Goal: Task Accomplishment & Management: Complete application form

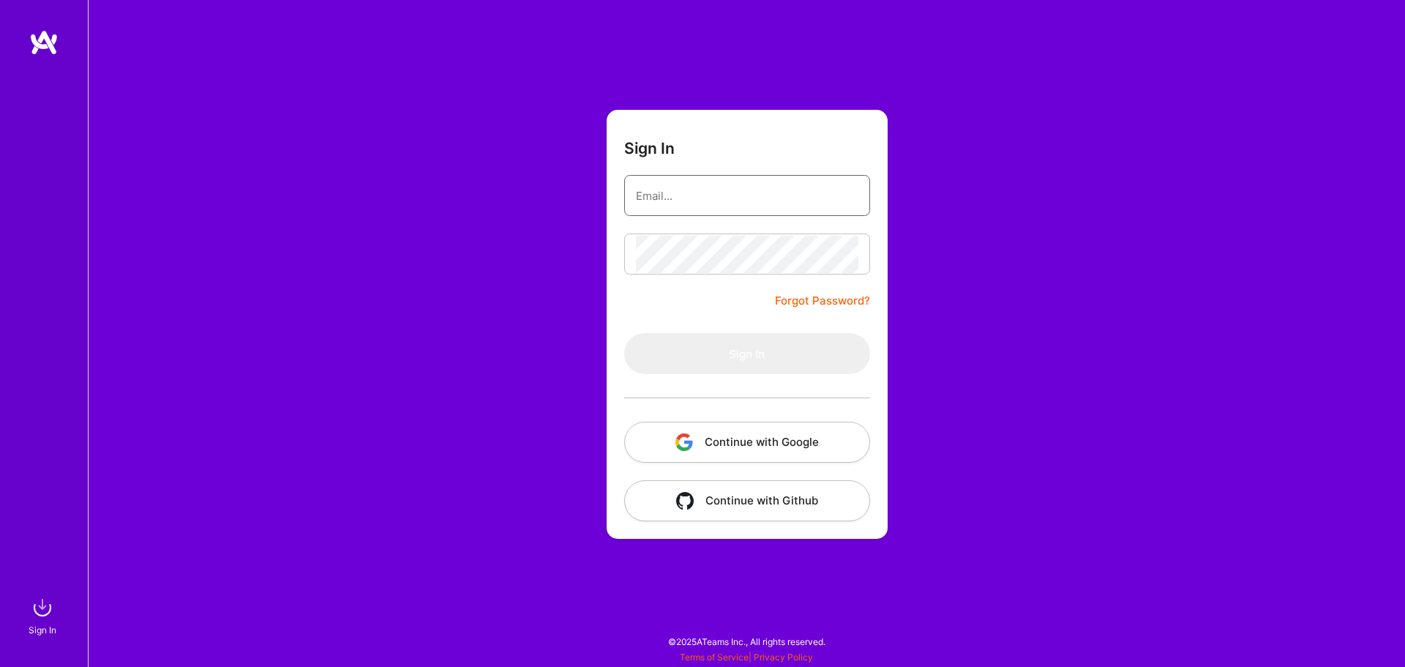
type input "[EMAIL_ADDRESS][DOMAIN_NAME]"
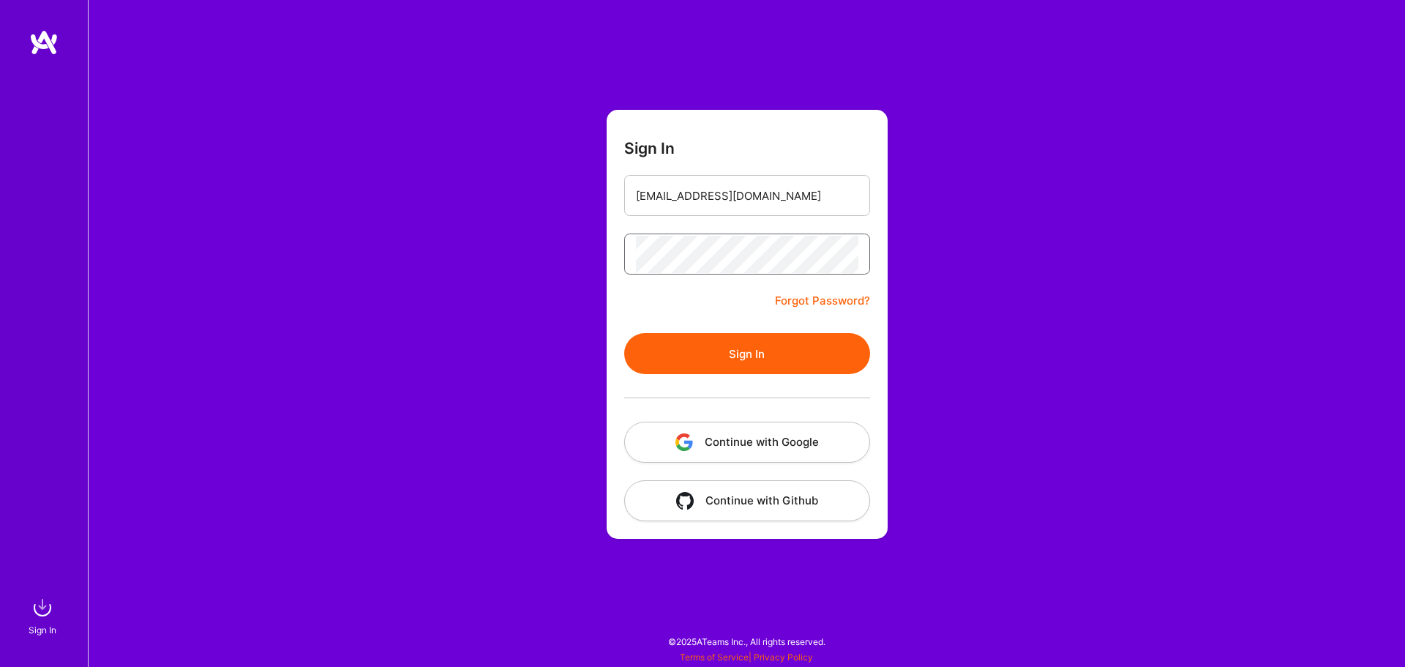
click at [624, 333] on button "Sign In" at bounding box center [747, 353] width 246 height 41
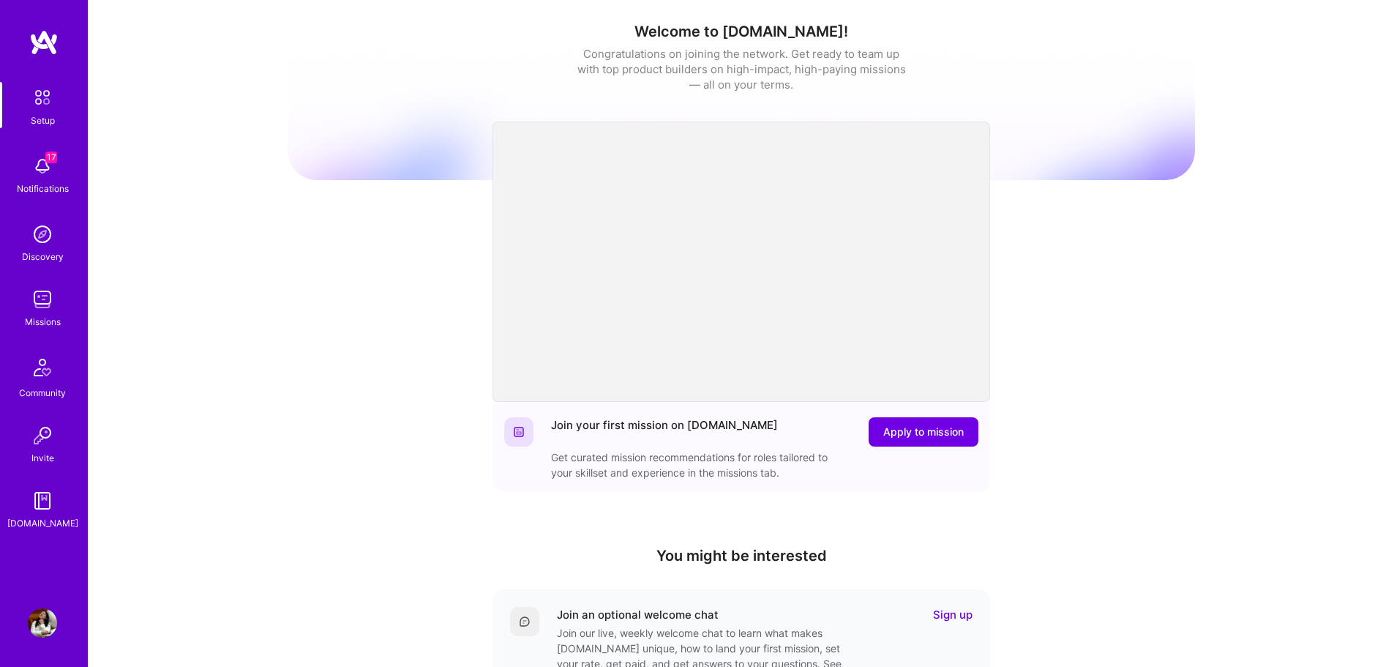
click at [53, 317] on div "Missions" at bounding box center [43, 321] width 36 height 15
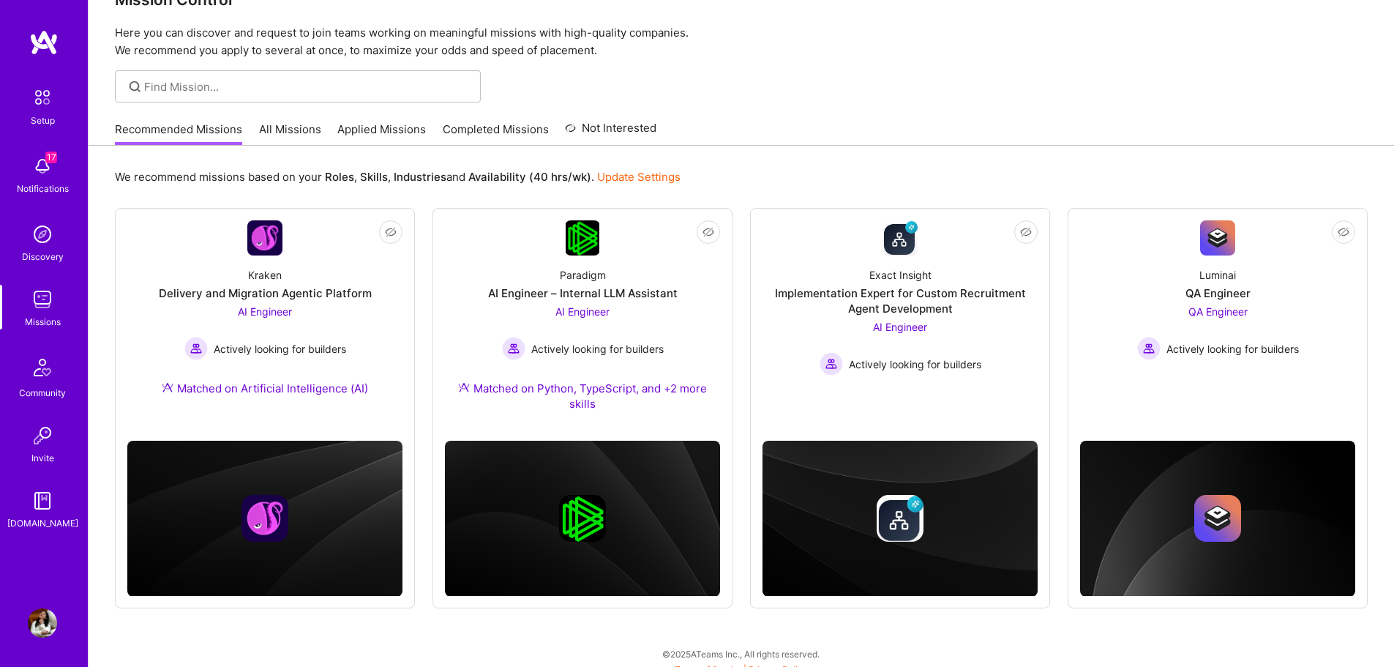
scroll to position [51, 0]
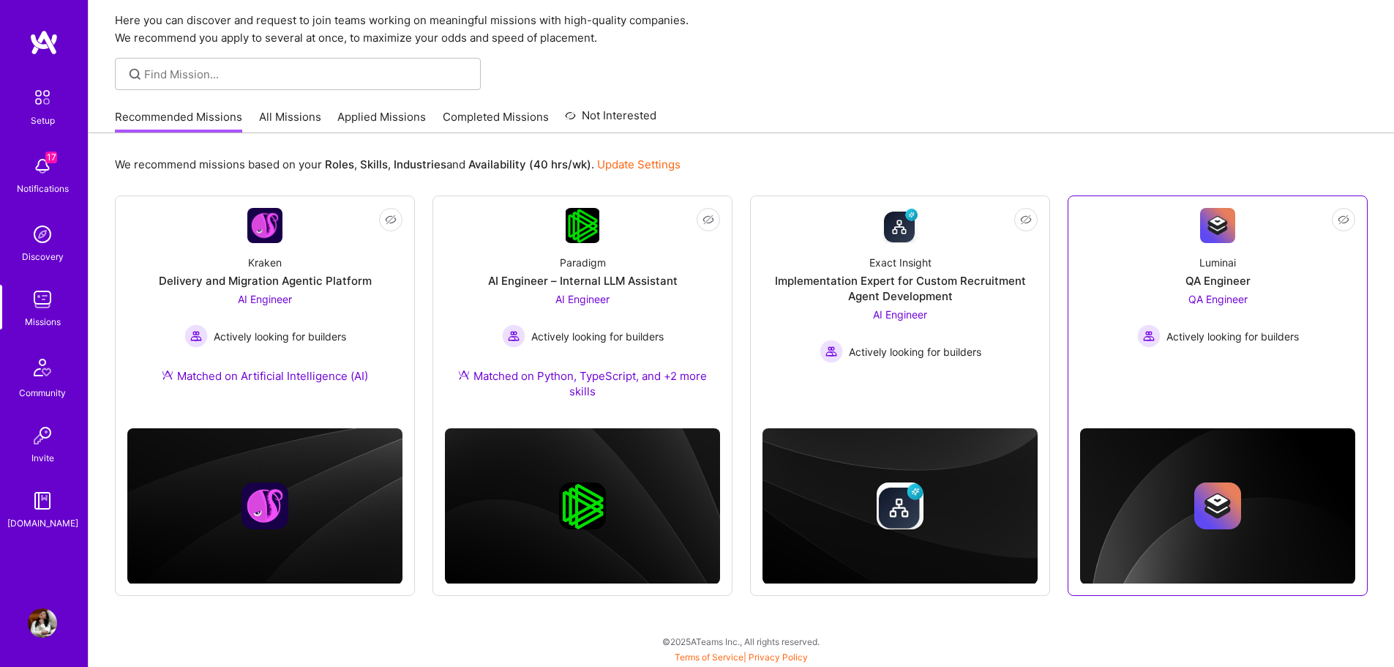
click at [1114, 311] on div "Luminai QA Engineer QA Engineer Actively looking for builders" at bounding box center [1217, 295] width 275 height 105
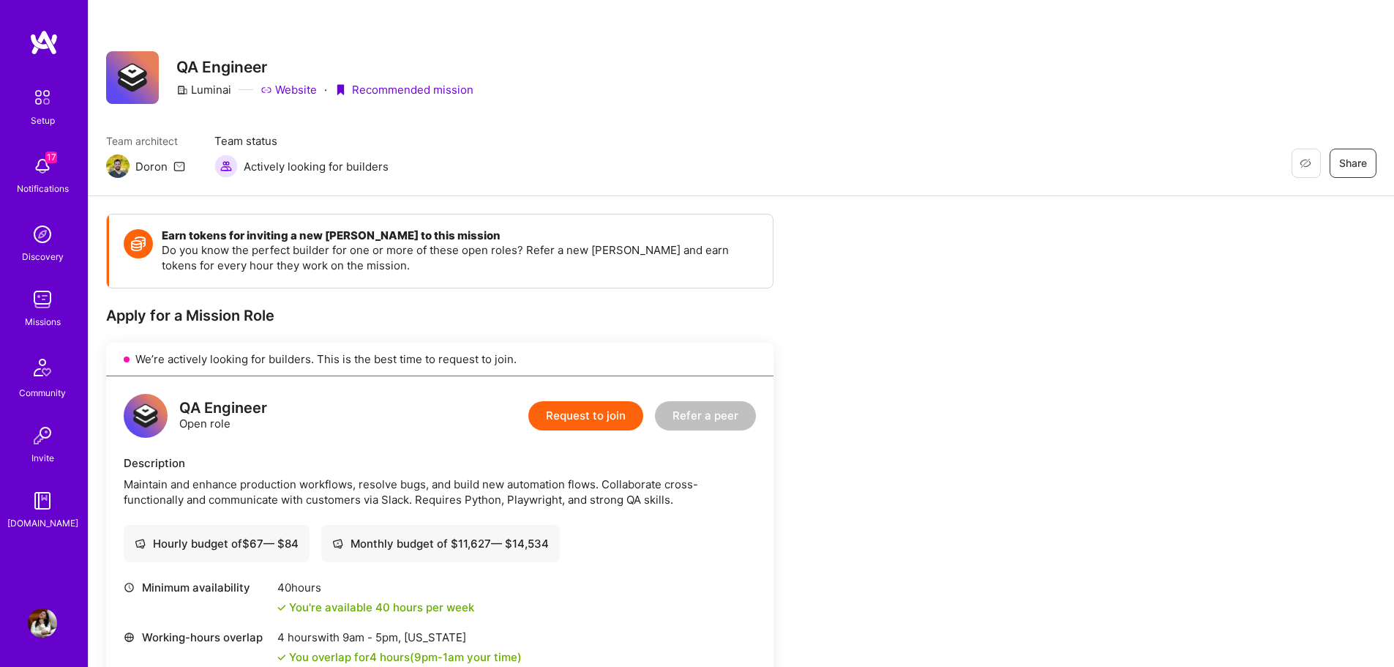
click at [54, 110] on img at bounding box center [42, 97] width 31 height 31
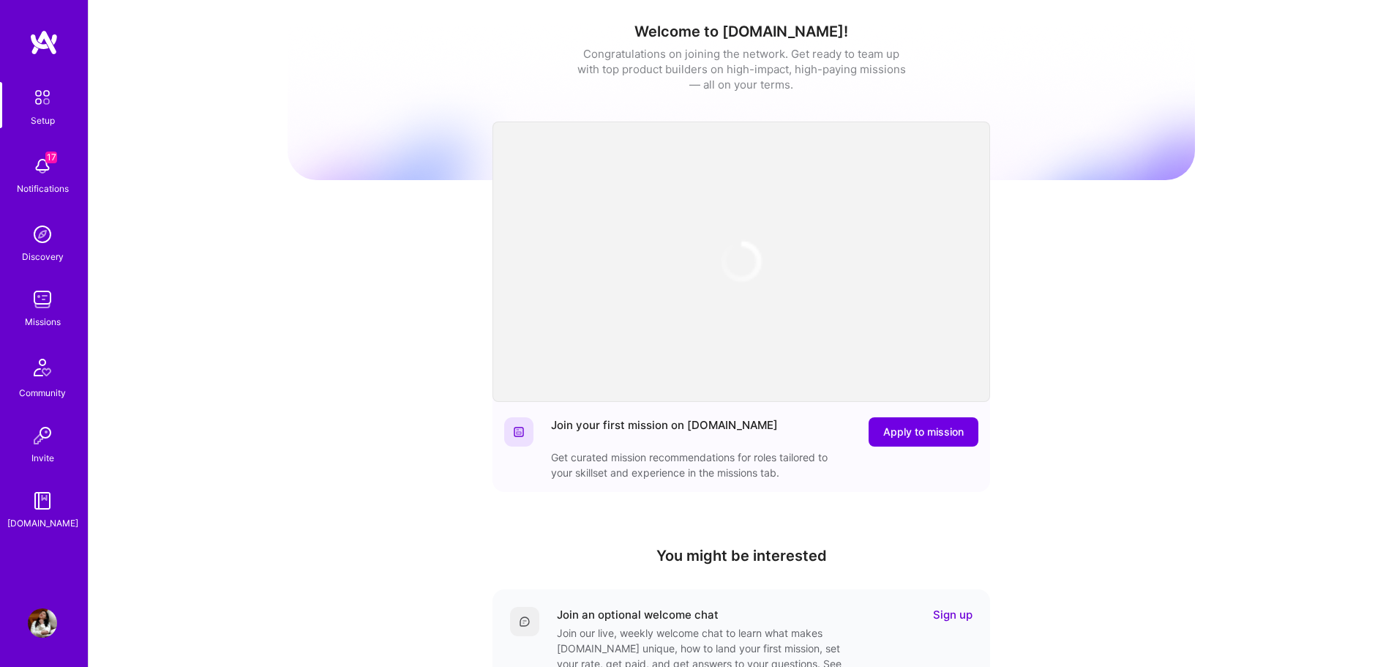
click at [40, 622] on img at bounding box center [42, 622] width 29 height 29
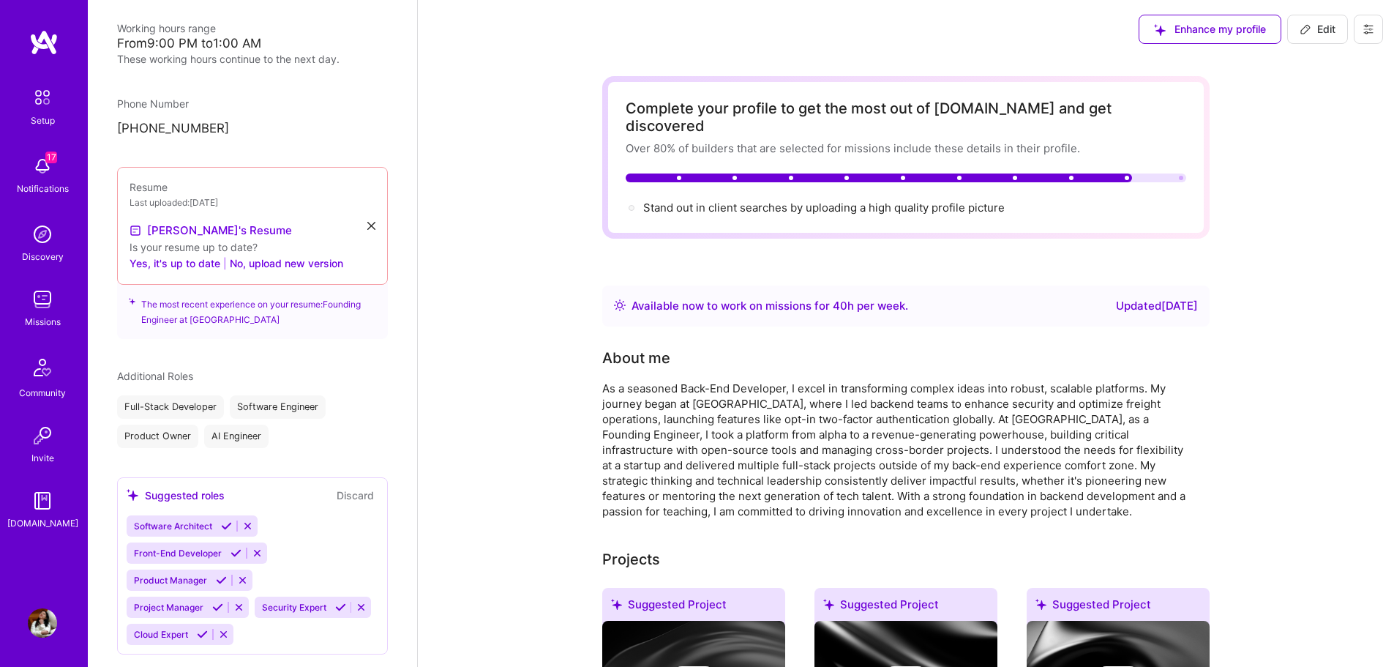
scroll to position [321, 0]
click at [278, 400] on div "Software Engineer" at bounding box center [278, 407] width 96 height 23
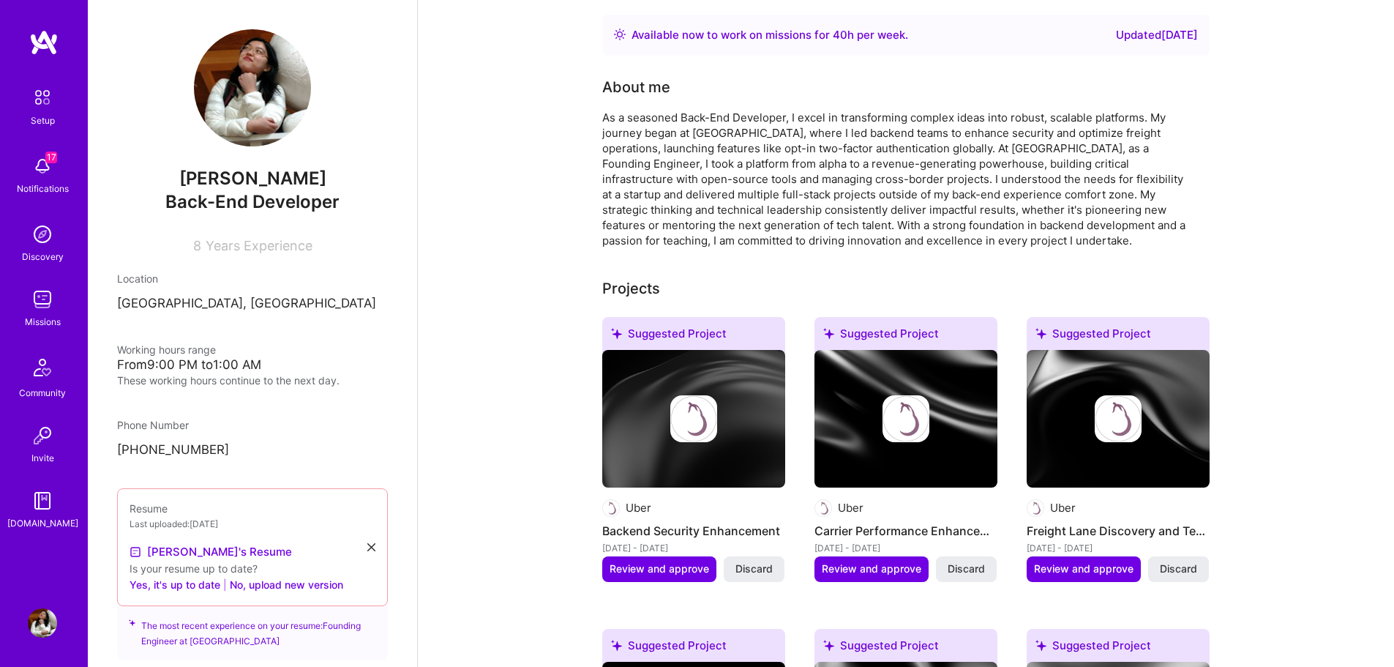
scroll to position [0, 0]
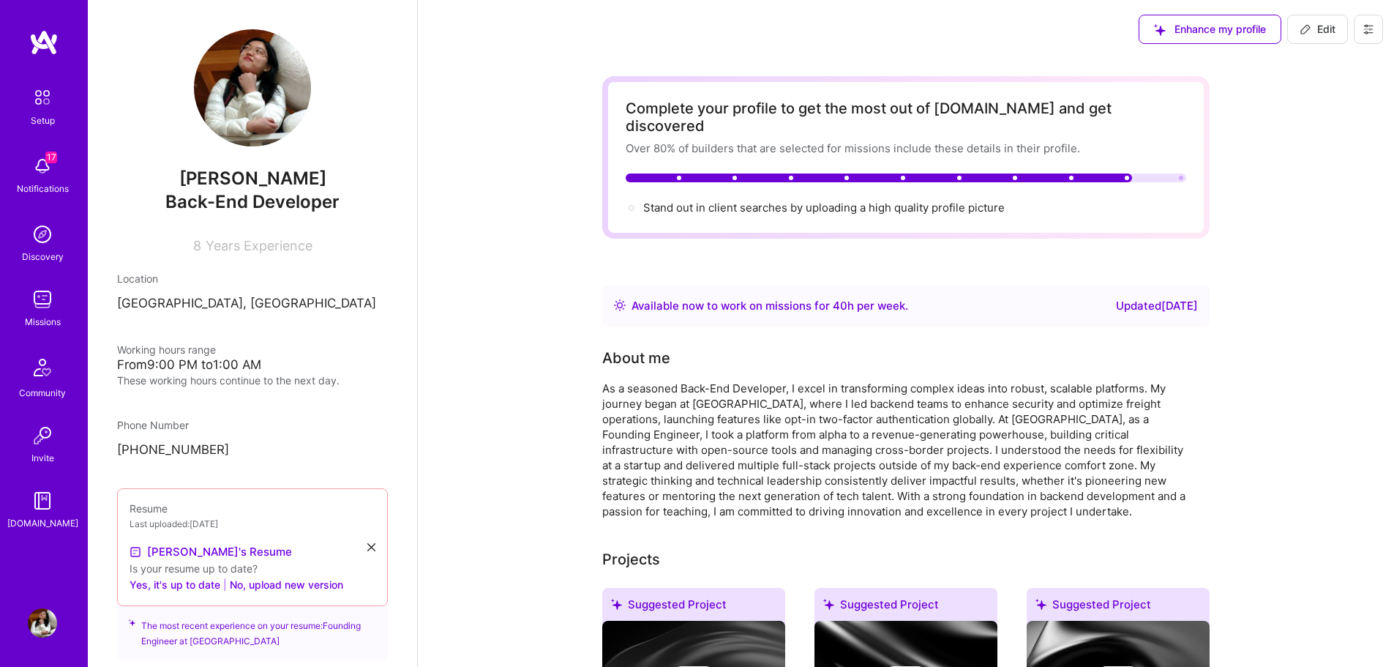
click at [1312, 34] on span "Edit" at bounding box center [1318, 29] width 36 height 15
select select "US"
select select "Right Now"
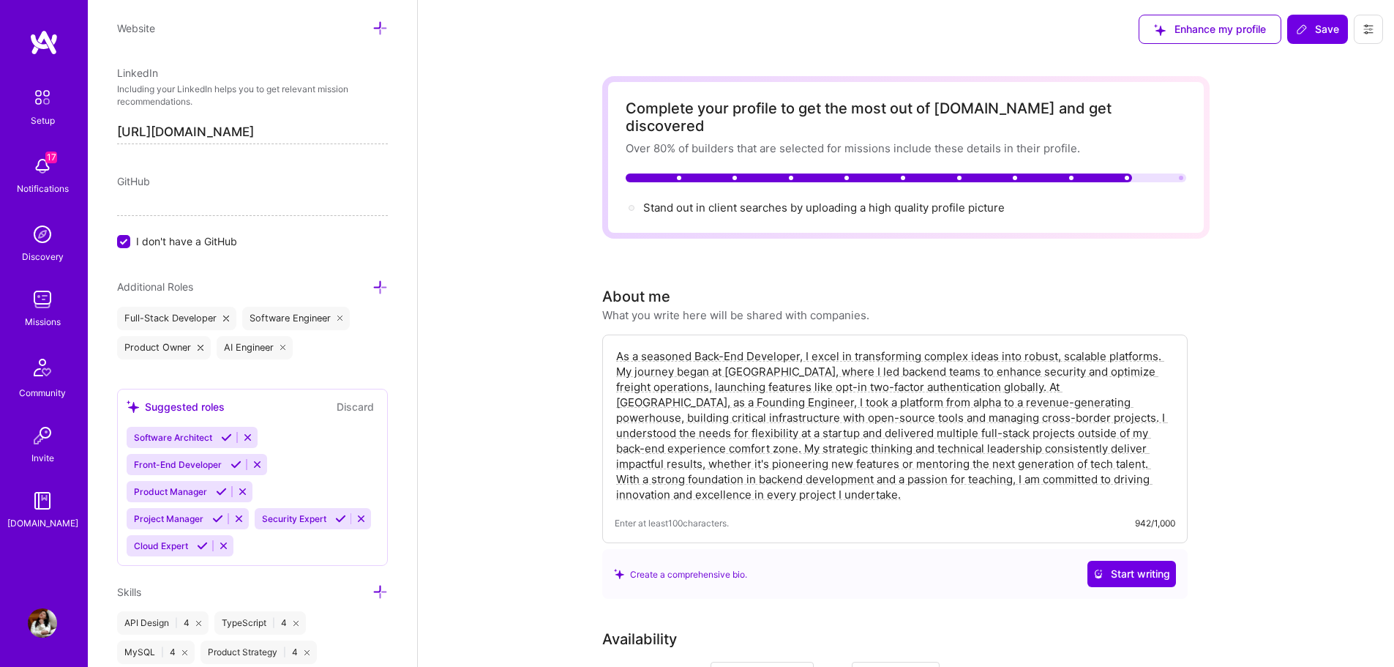
scroll to position [872, 0]
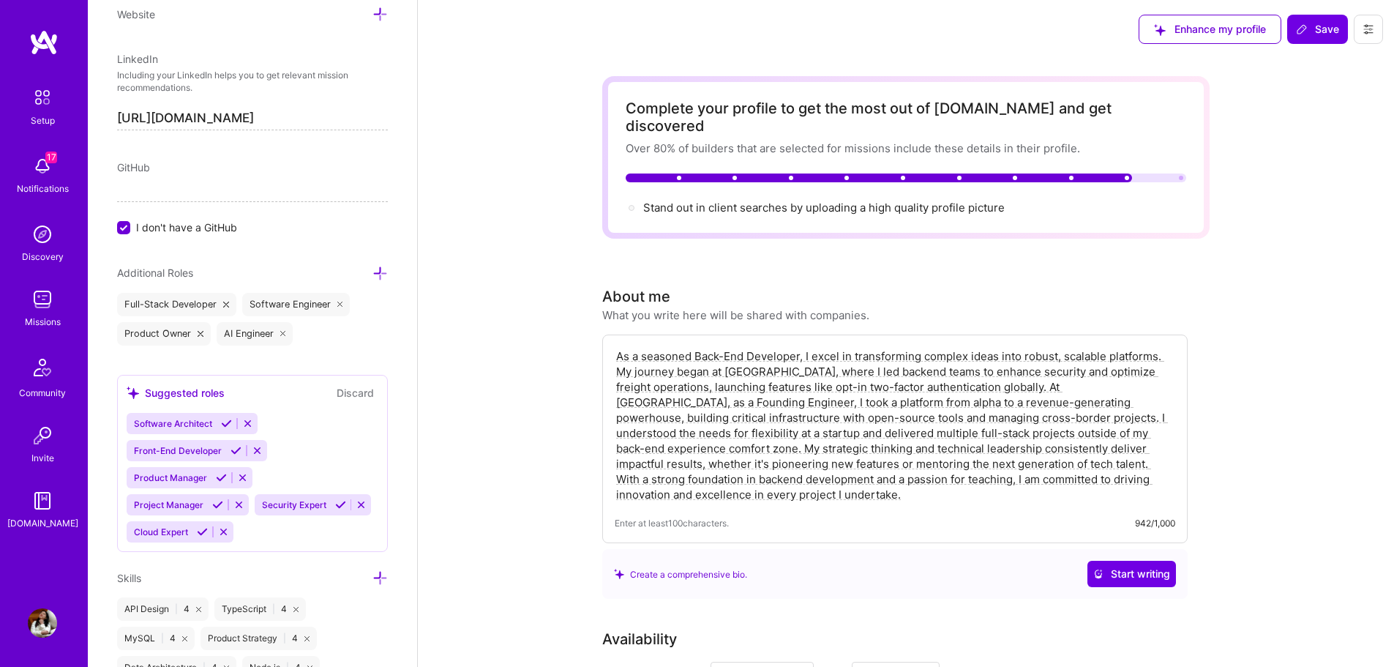
click at [285, 334] on icon at bounding box center [283, 334] width 6 height 6
click at [1305, 34] on icon at bounding box center [1302, 29] width 12 height 12
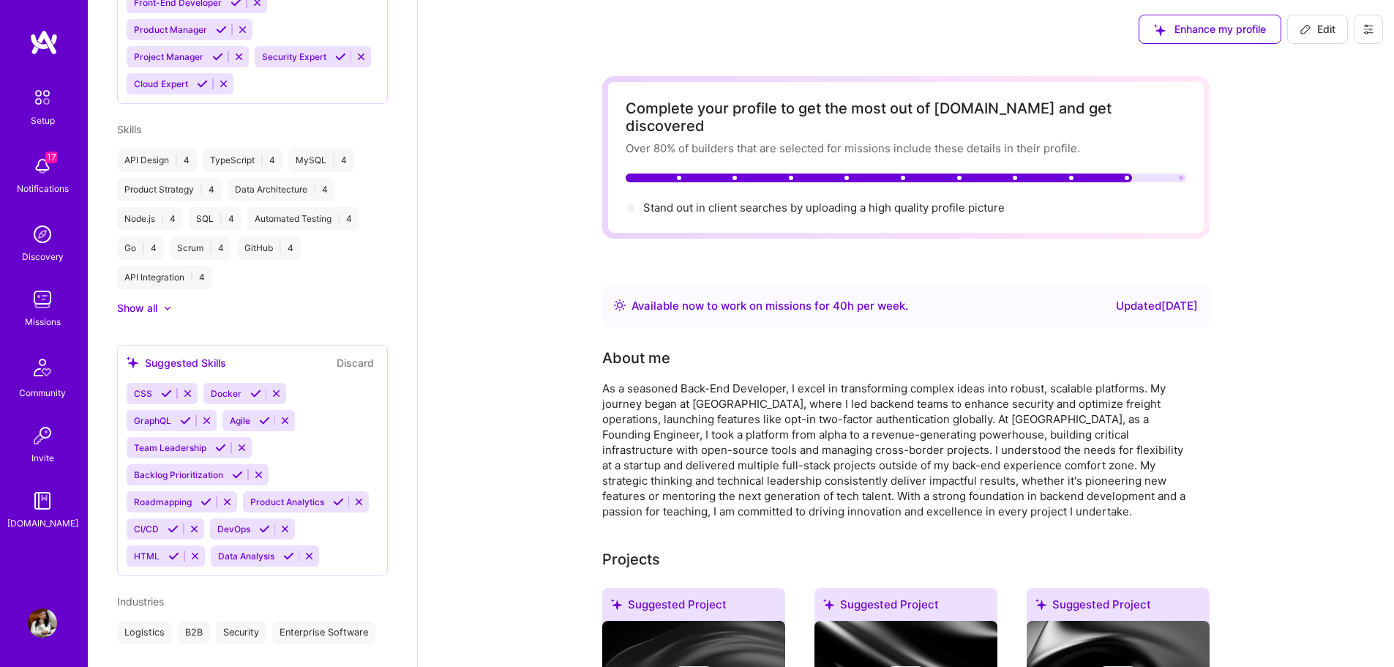
scroll to position [425, 0]
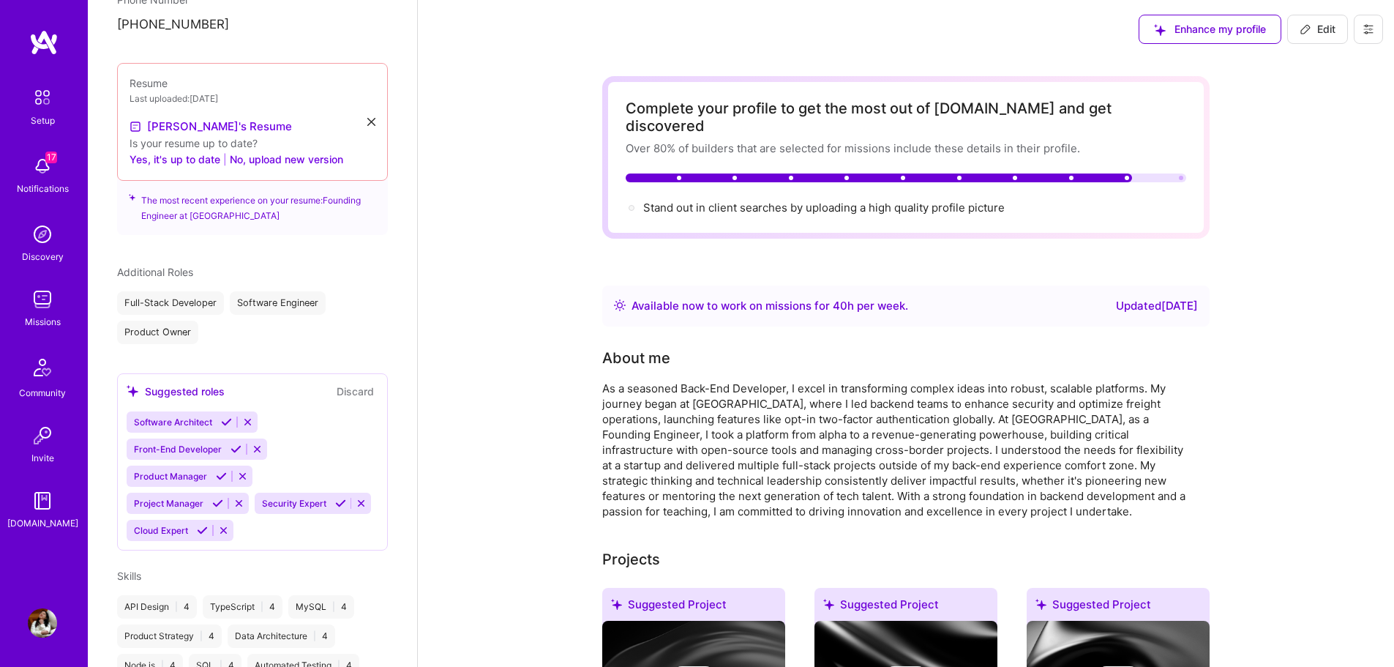
click at [43, 300] on img at bounding box center [42, 299] width 29 height 29
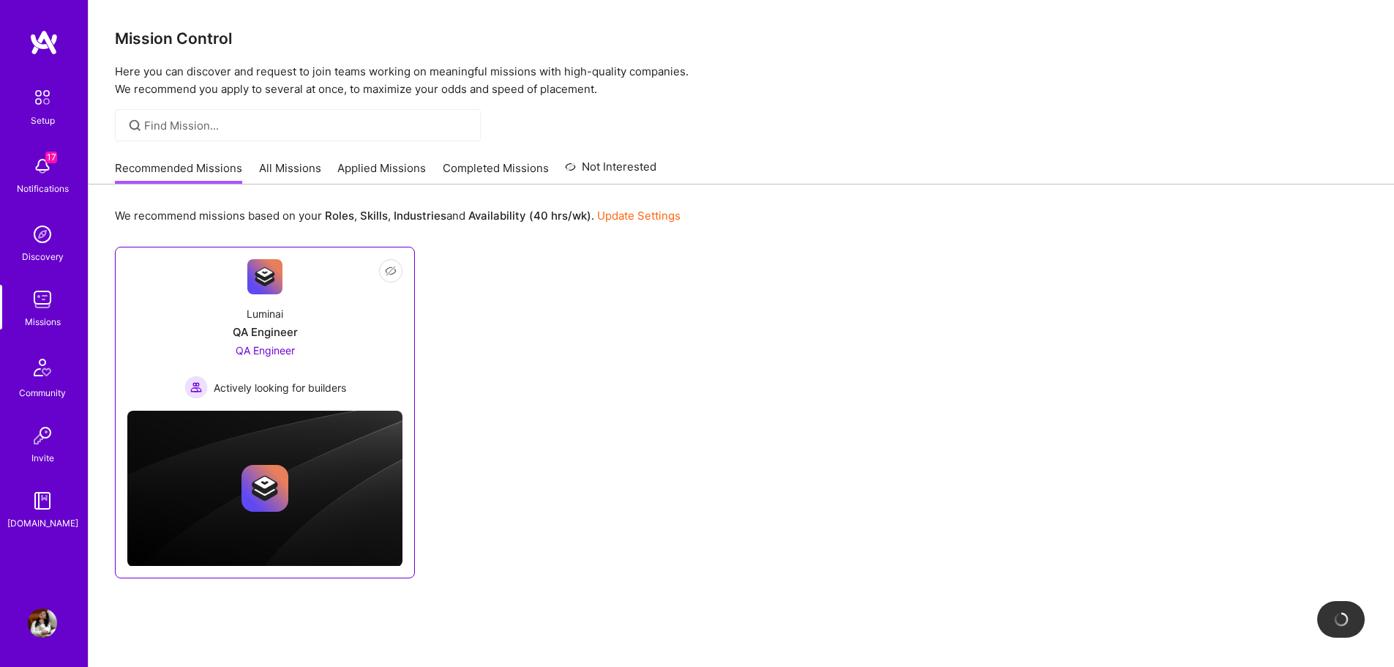
click at [321, 293] on link "Not Interested Luminai QA Engineer QA Engineer Actively looking for builders" at bounding box center [264, 329] width 275 height 140
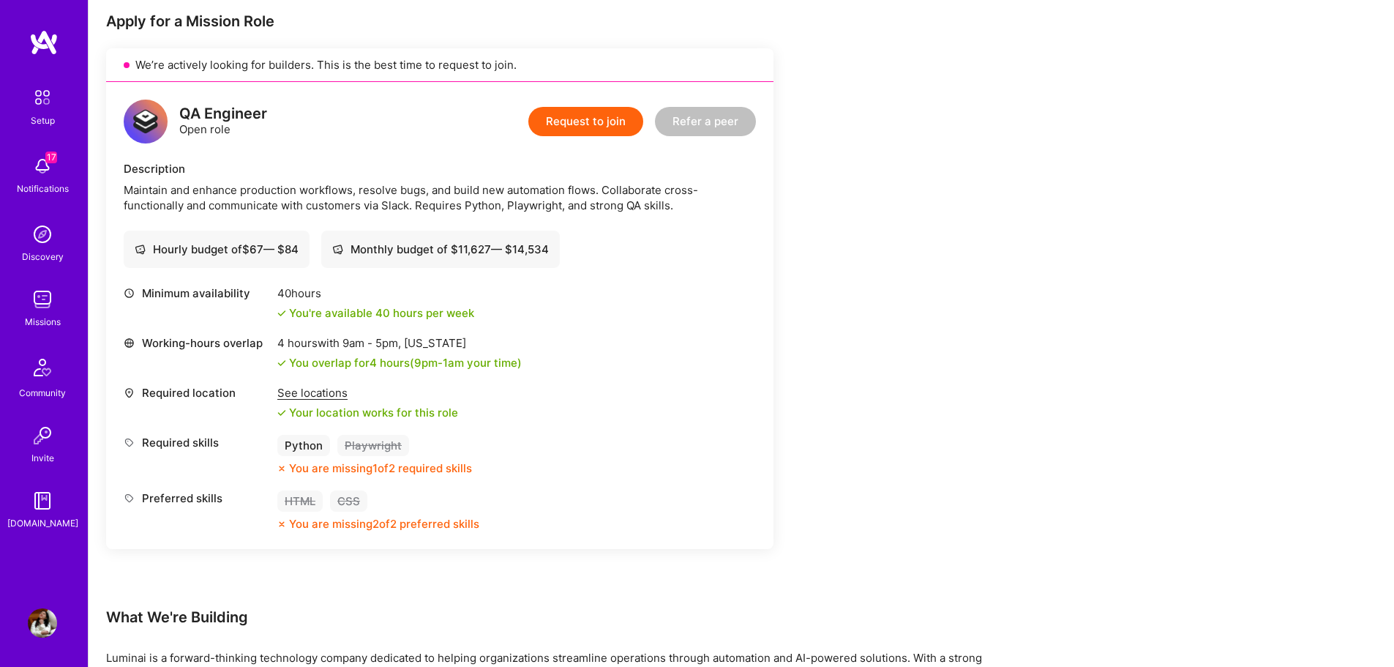
scroll to position [295, 0]
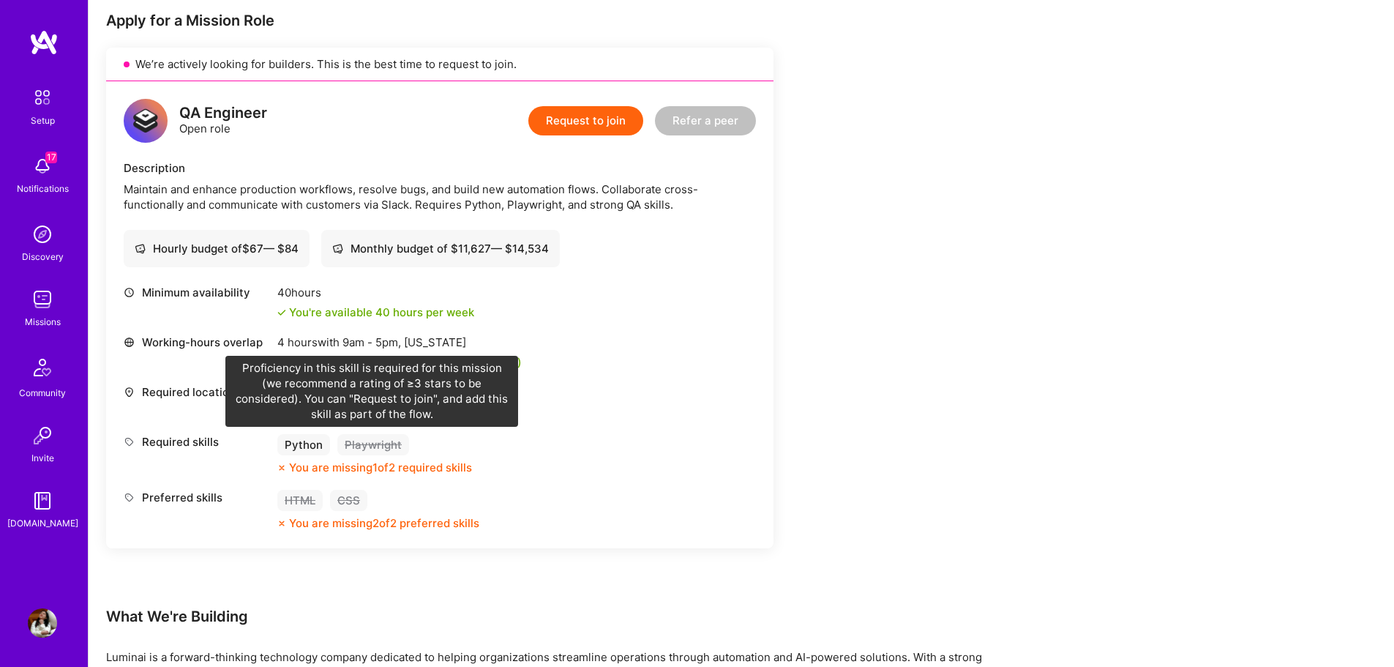
click at [385, 441] on div "Playwright" at bounding box center [373, 444] width 72 height 21
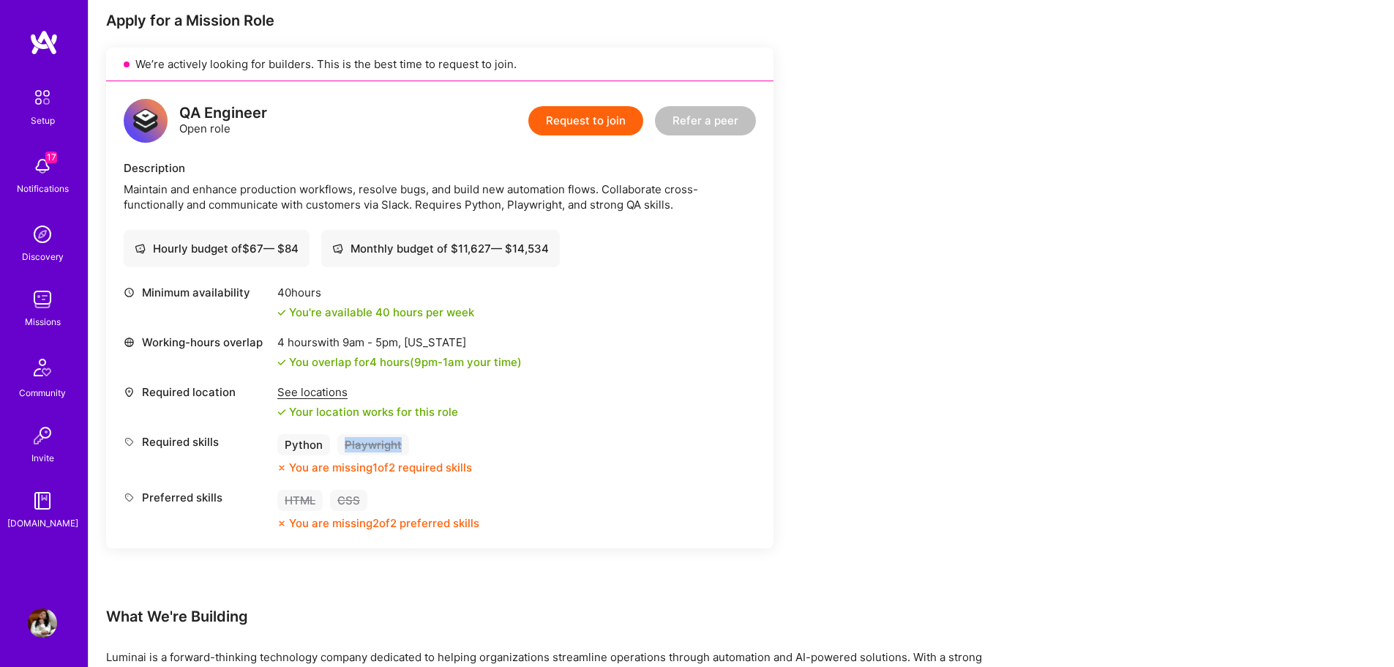
click at [385, 441] on div "Playwright" at bounding box center [373, 444] width 72 height 21
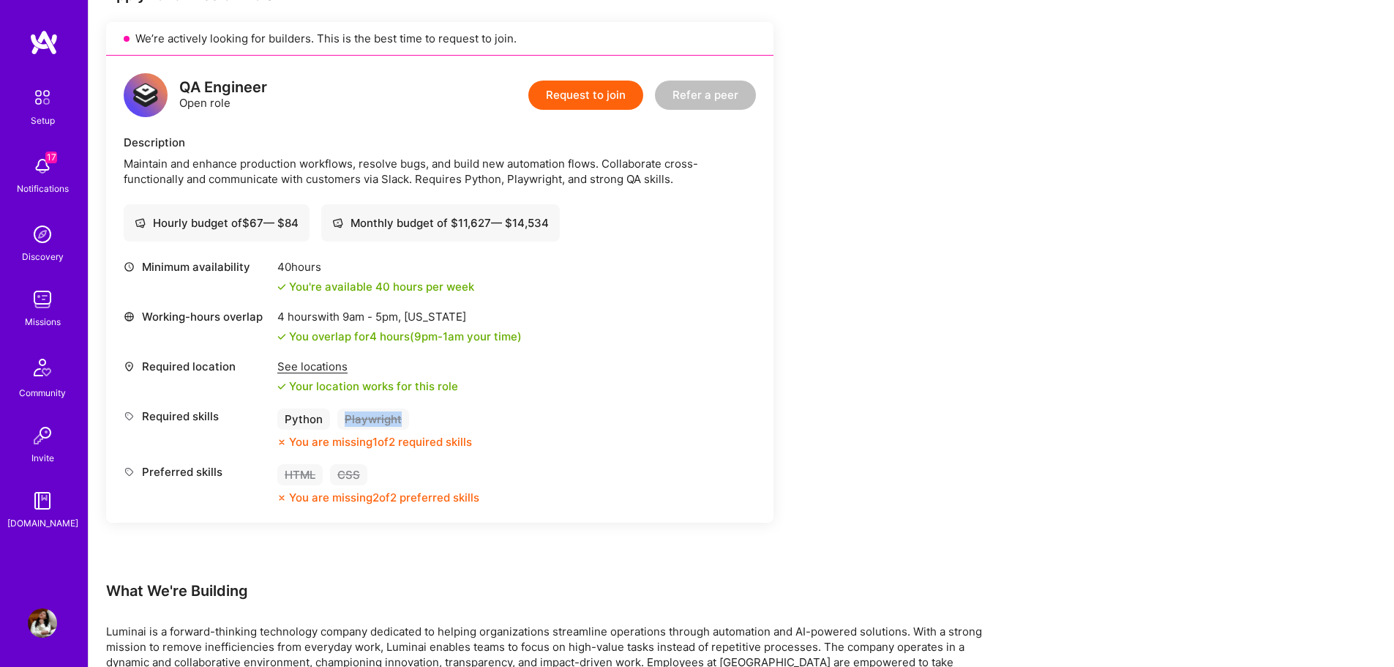
scroll to position [323, 0]
click at [612, 94] on button "Request to join" at bounding box center [585, 92] width 115 height 29
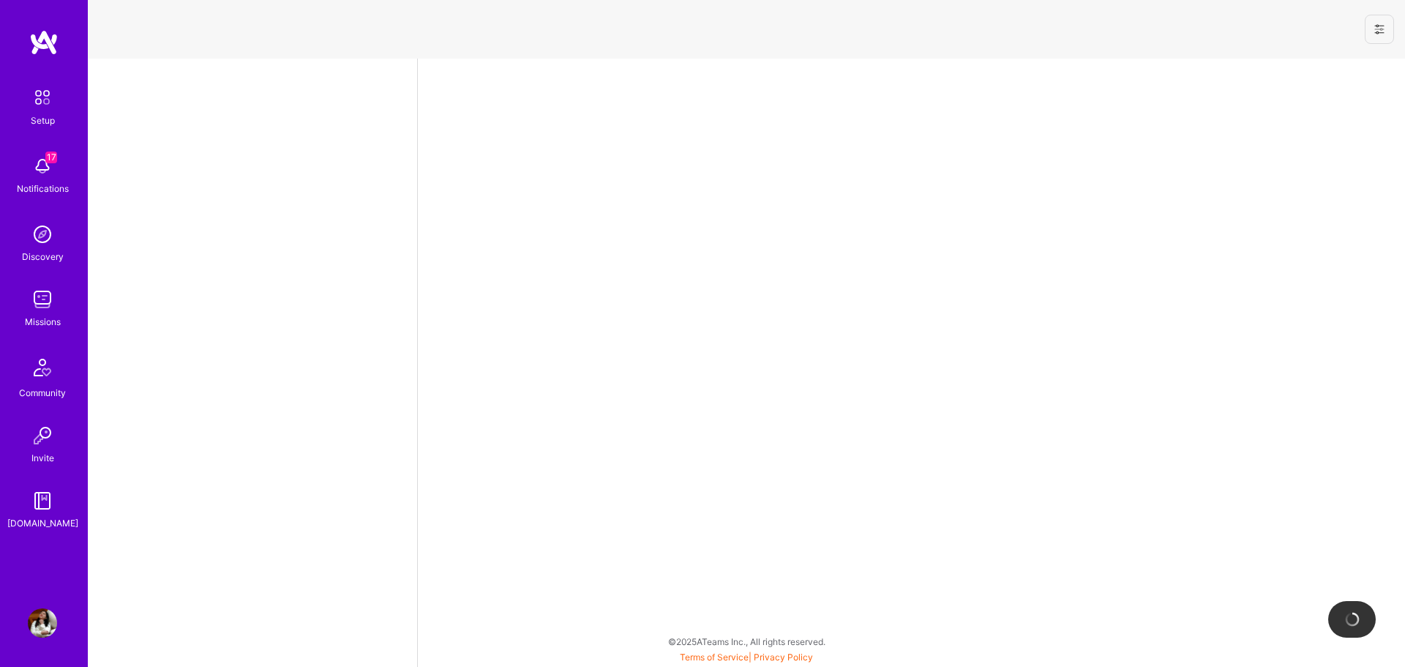
select select "US"
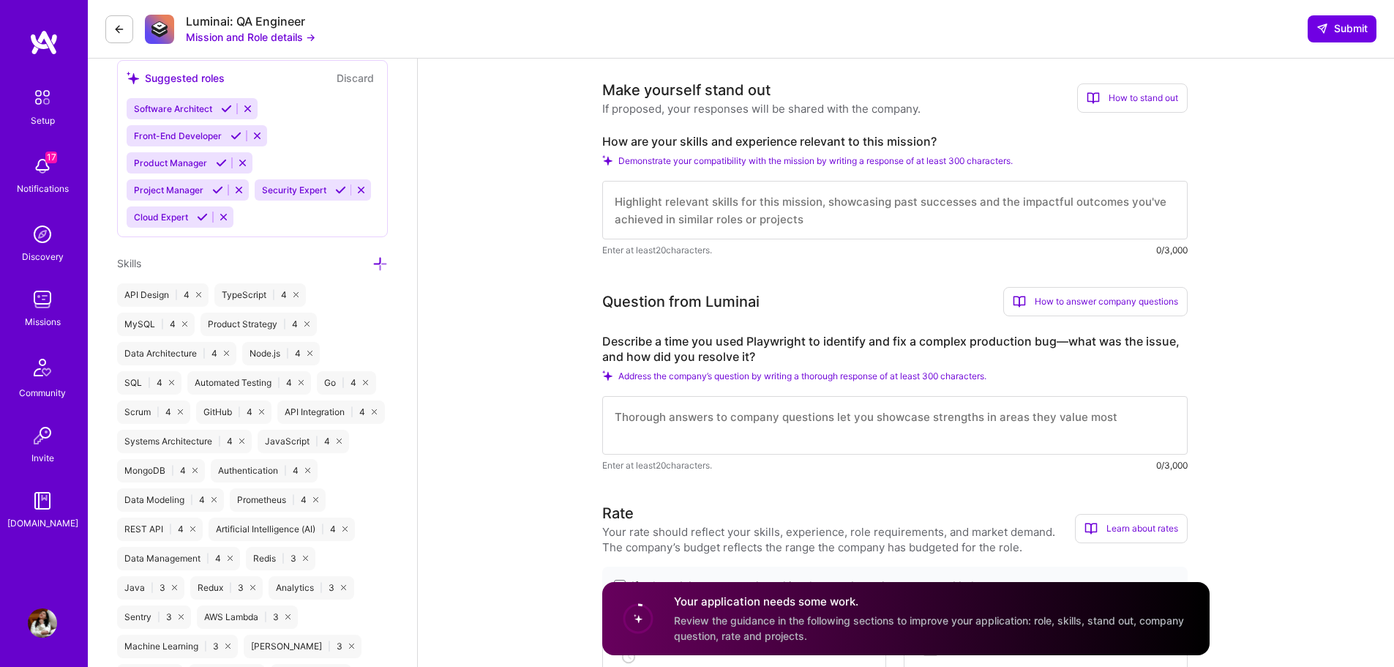
scroll to position [744, 0]
